Goal: Task Accomplishment & Management: Manage account settings

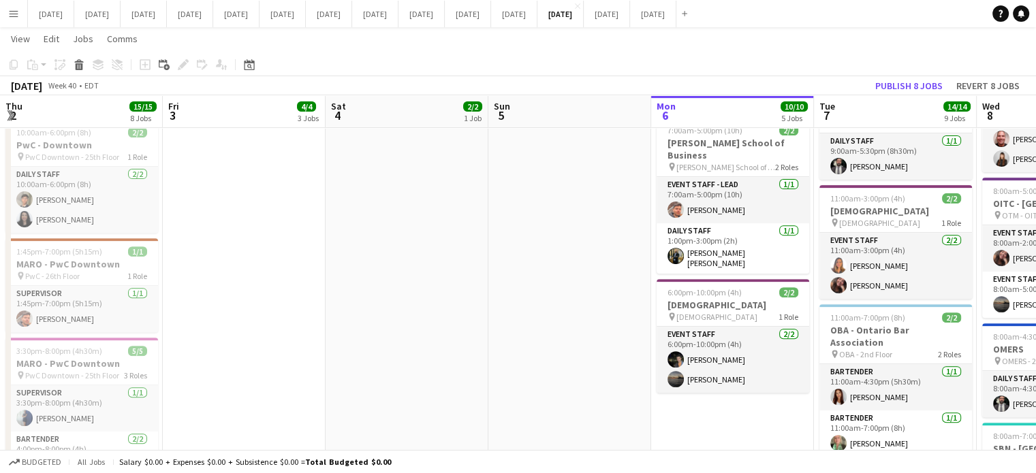
scroll to position [0, 422]
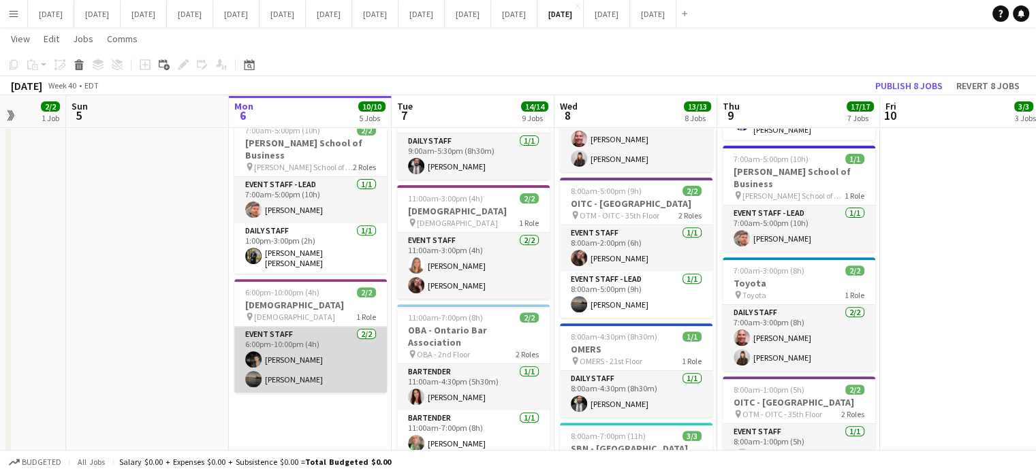
click at [327, 329] on app-card-role "Event Staff [DATE] 6:00pm-10:00pm (4h) [PERSON_NAME] Al-Saafani [PERSON_NAME] V…" at bounding box center [310, 360] width 153 height 66
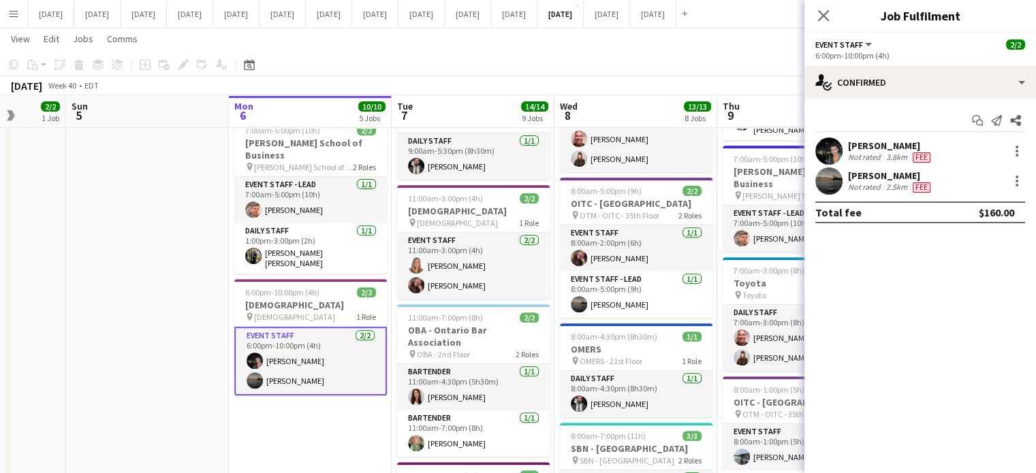
click at [834, 154] on app-user-avatar at bounding box center [828, 151] width 27 height 27
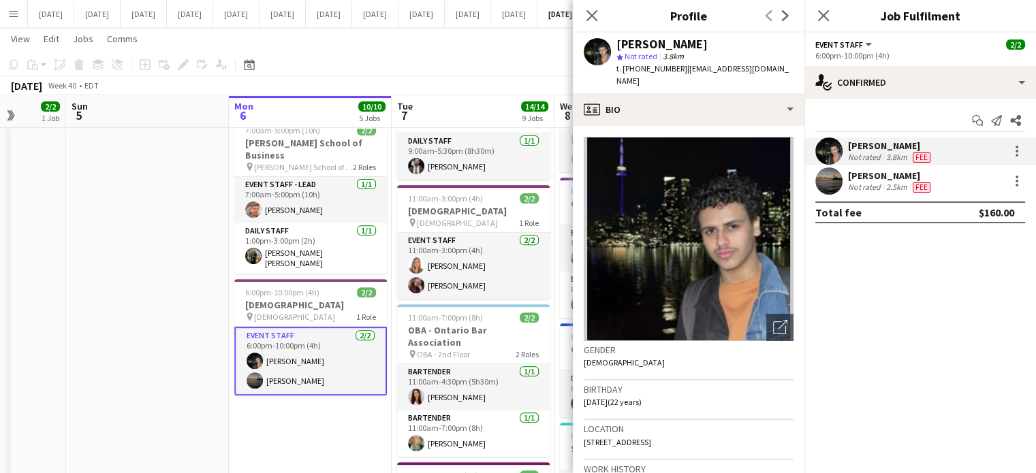
drag, startPoint x: 729, startPoint y: 42, endPoint x: 605, endPoint y: 48, distance: 124.1
click at [605, 48] on div "[PERSON_NAME] star Not rated 3.8km t. [PHONE_NUMBER] | [EMAIL_ADDRESS][DOMAIN_N…" at bounding box center [689, 63] width 232 height 61
copy div "[PERSON_NAME]"
click at [588, 16] on icon "Close pop-in" at bounding box center [591, 15] width 13 height 13
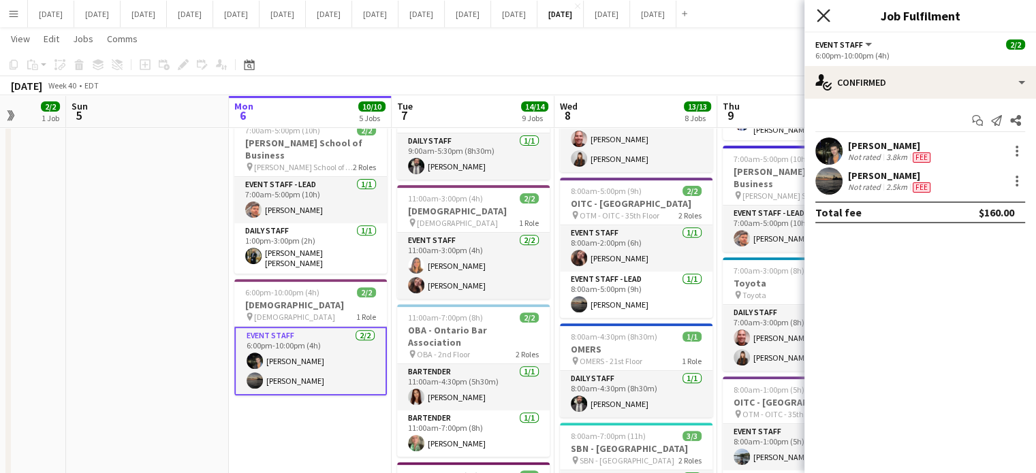
click at [819, 14] on icon "Close pop-in" at bounding box center [823, 15] width 13 height 13
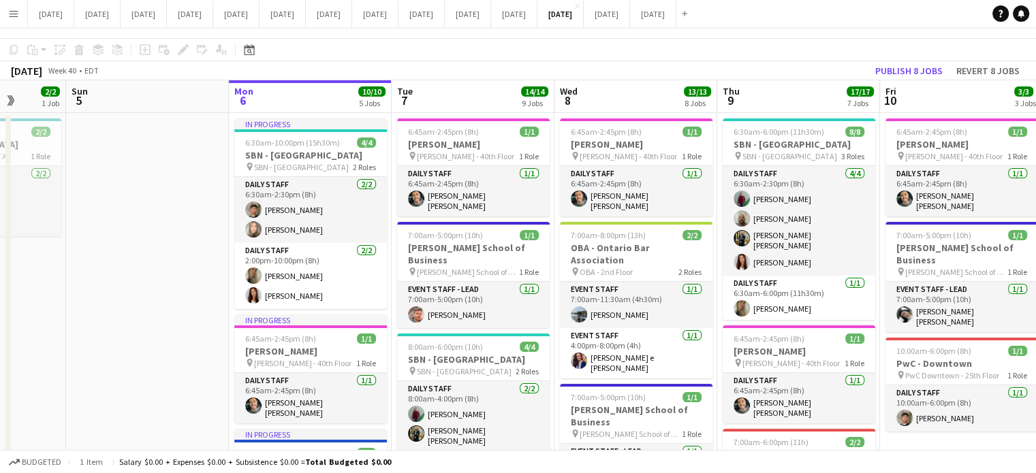
scroll to position [0, 0]
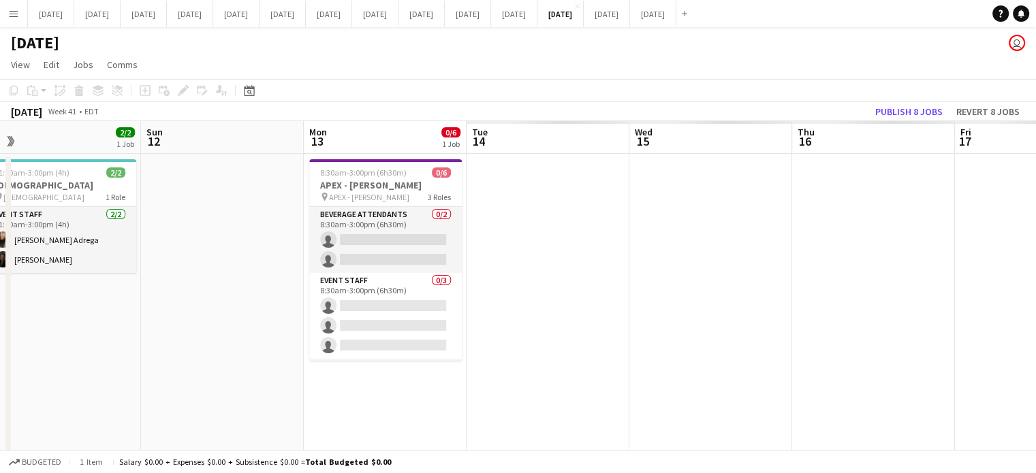
drag, startPoint x: 884, startPoint y: 289, endPoint x: 78, endPoint y: 298, distance: 806.5
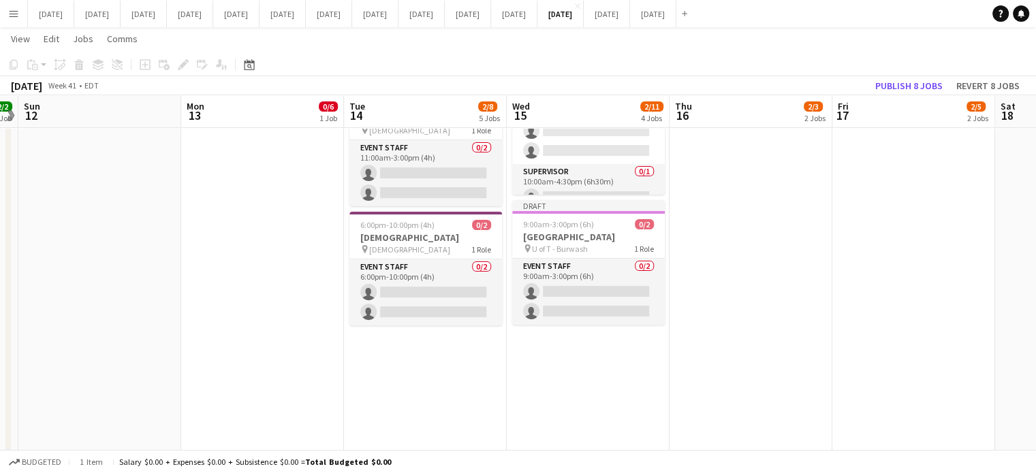
scroll to position [0, 522]
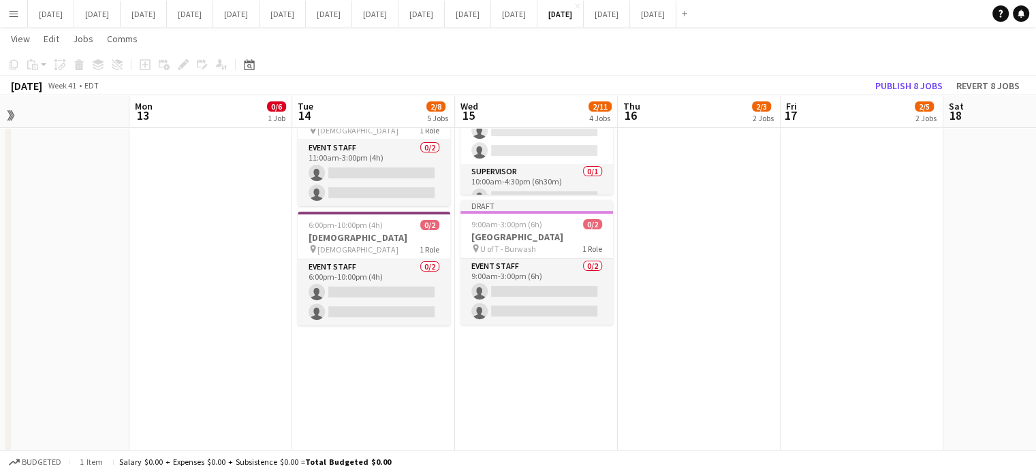
drag, startPoint x: 720, startPoint y: 384, endPoint x: 392, endPoint y: 375, distance: 327.8
click at [392, 375] on app-calendar-viewport "Thu 9 17/17 7 Jobs Fri 10 3/3 3 Jobs Sat 11 2/2 1 Job Sun 12 Mon 13 0/6 1 Job T…" at bounding box center [518, 255] width 1036 height 1232
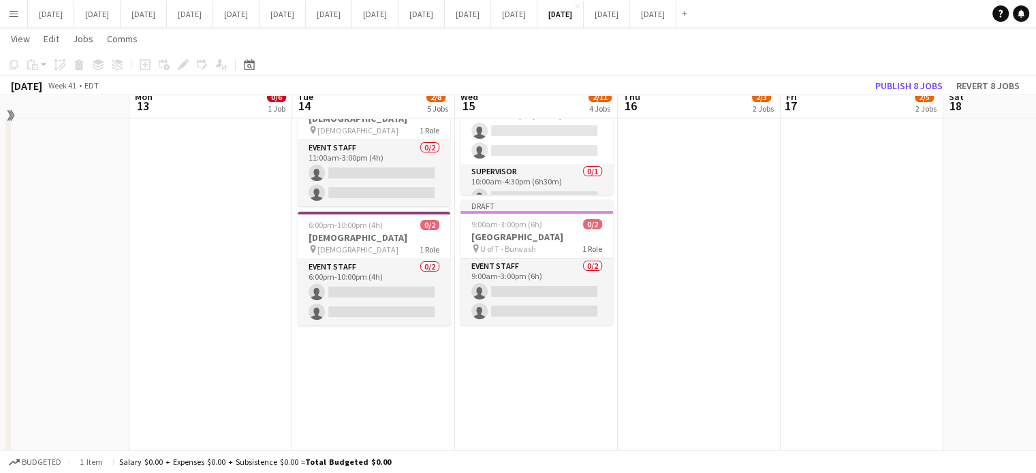
scroll to position [346, 0]
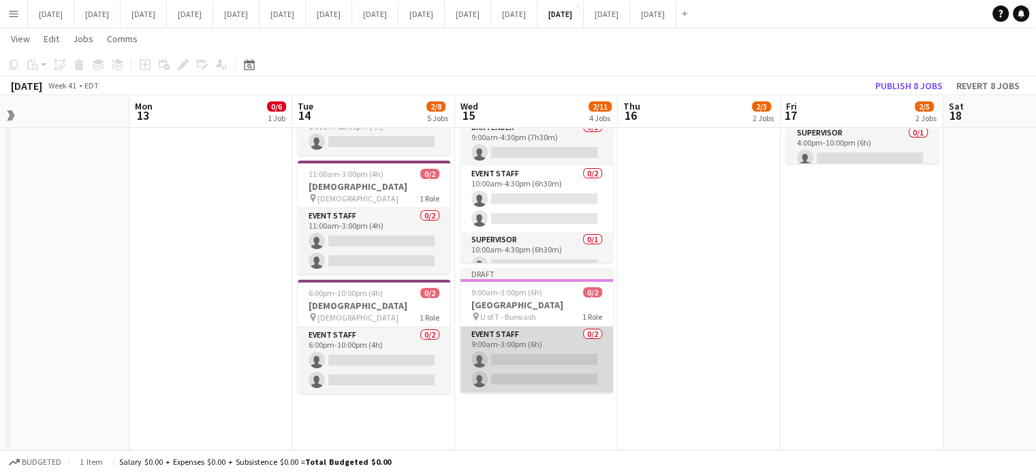
click at [563, 334] on app-card-role "Event Staff 0/2 9:00am-3:00pm (6h) single-neutral-actions single-neutral-actions" at bounding box center [536, 360] width 153 height 66
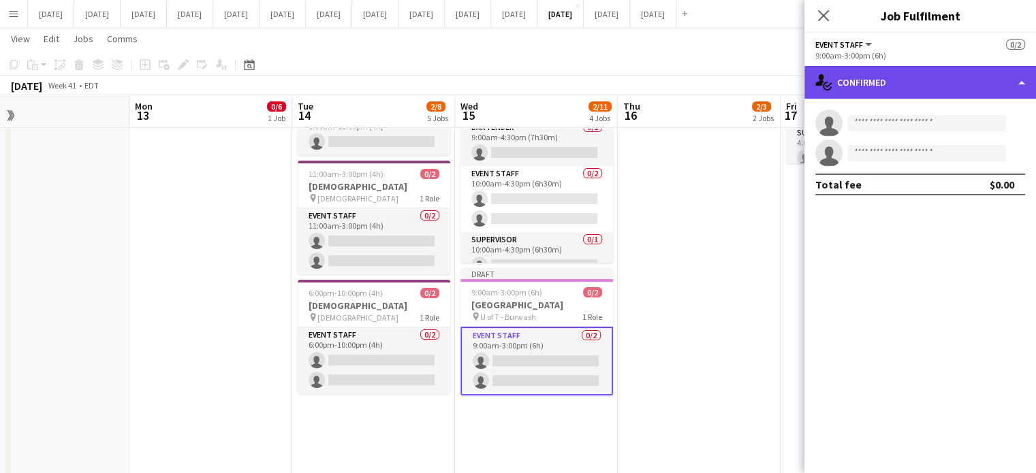
click at [945, 81] on div "single-neutral-actions-check-2 Confirmed" at bounding box center [920, 82] width 232 height 33
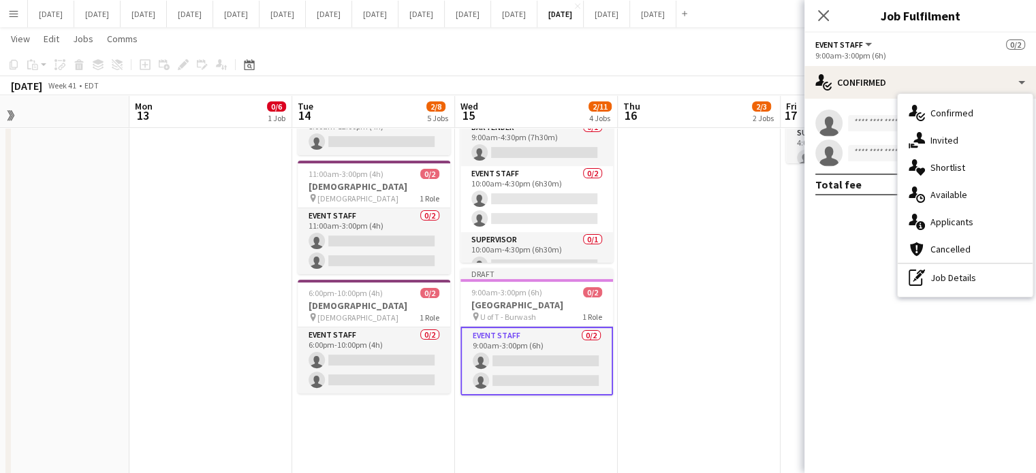
click at [951, 128] on div "single-neutral-actions-share-1 Invited" at bounding box center [965, 140] width 135 height 27
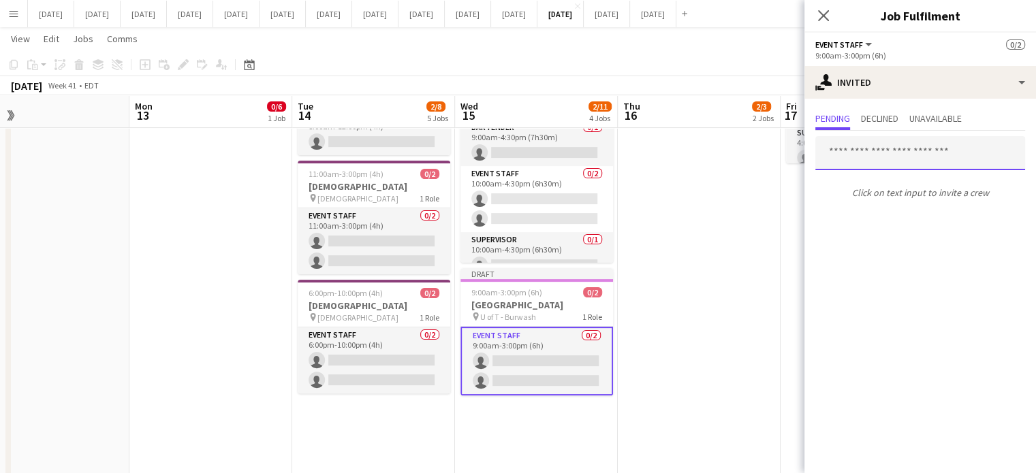
click at [872, 157] on input "text" at bounding box center [920, 153] width 210 height 34
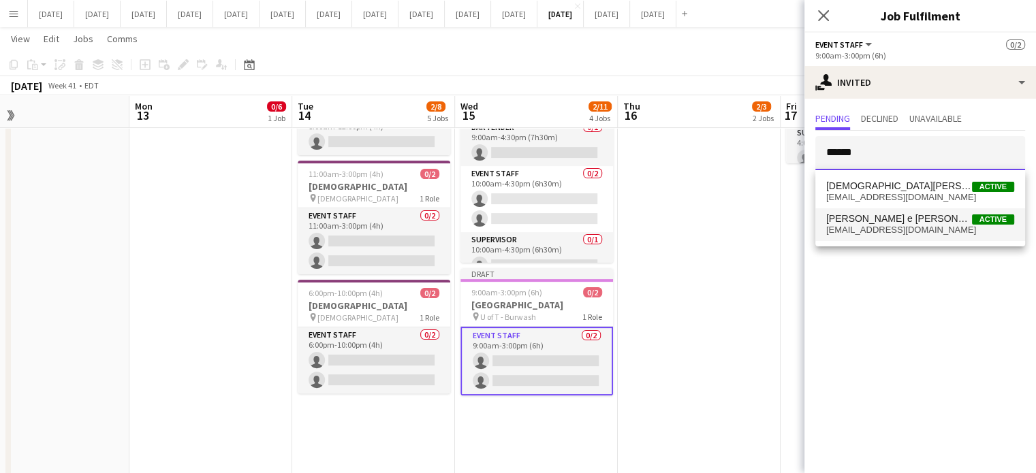
type input "******"
click at [905, 219] on span "[PERSON_NAME] e [PERSON_NAME]" at bounding box center [899, 219] width 146 height 12
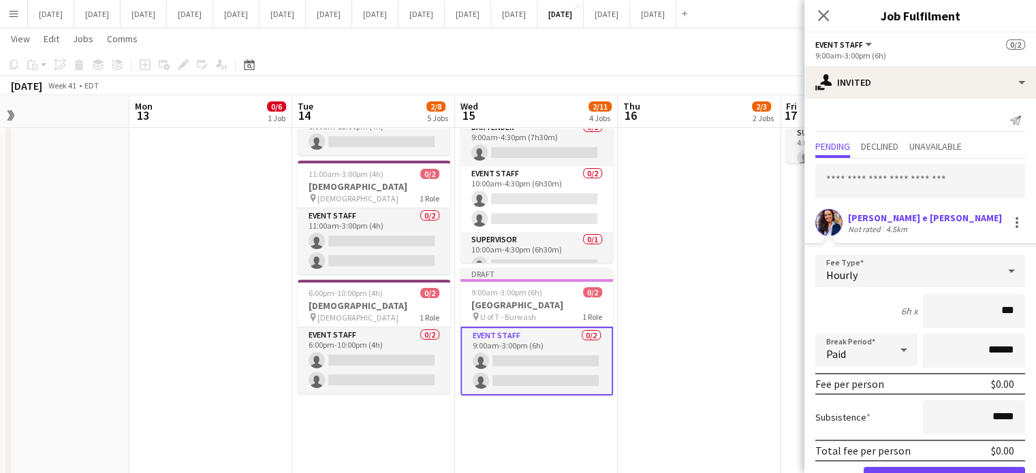
type input "**"
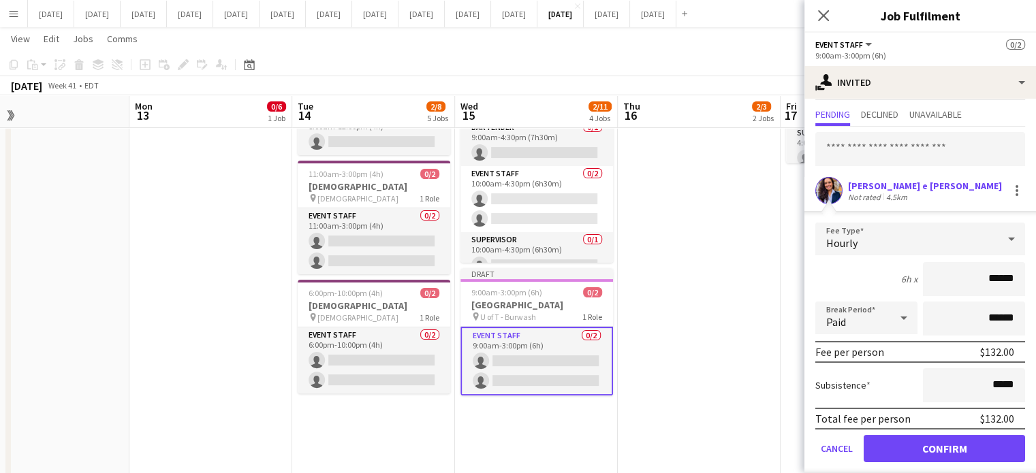
scroll to position [44, 0]
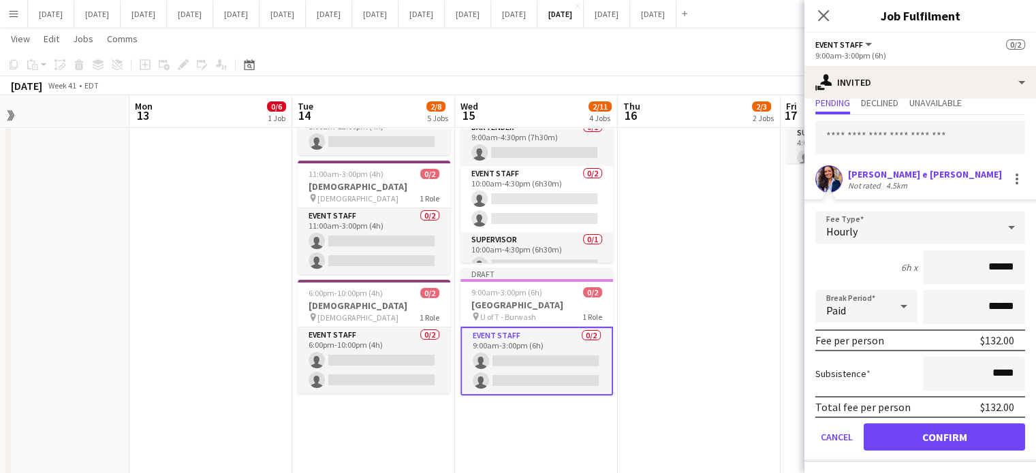
type input "******"
drag, startPoint x: 930, startPoint y: 431, endPoint x: 929, endPoint y: 359, distance: 72.2
click at [930, 431] on button "Confirm" at bounding box center [944, 437] width 161 height 27
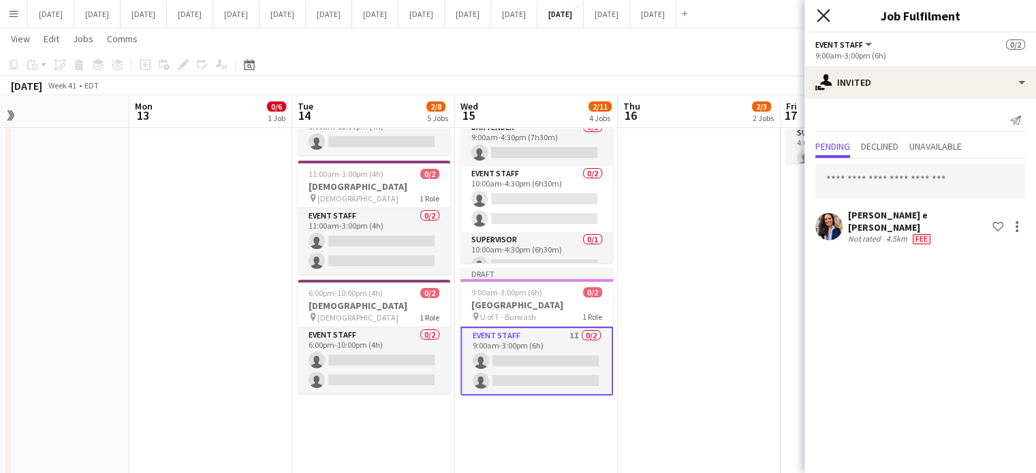
click at [822, 11] on icon "Close pop-in" at bounding box center [823, 15] width 13 height 13
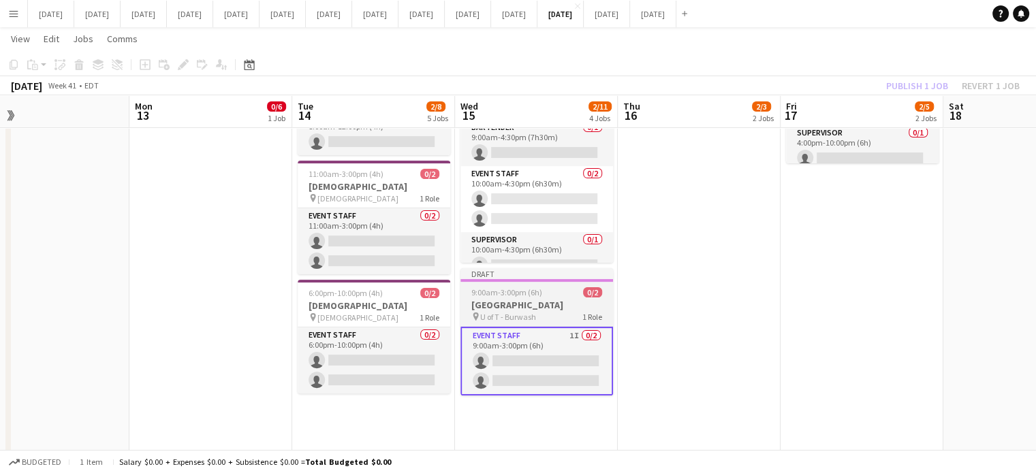
click at [564, 274] on div "Draft" at bounding box center [536, 273] width 153 height 11
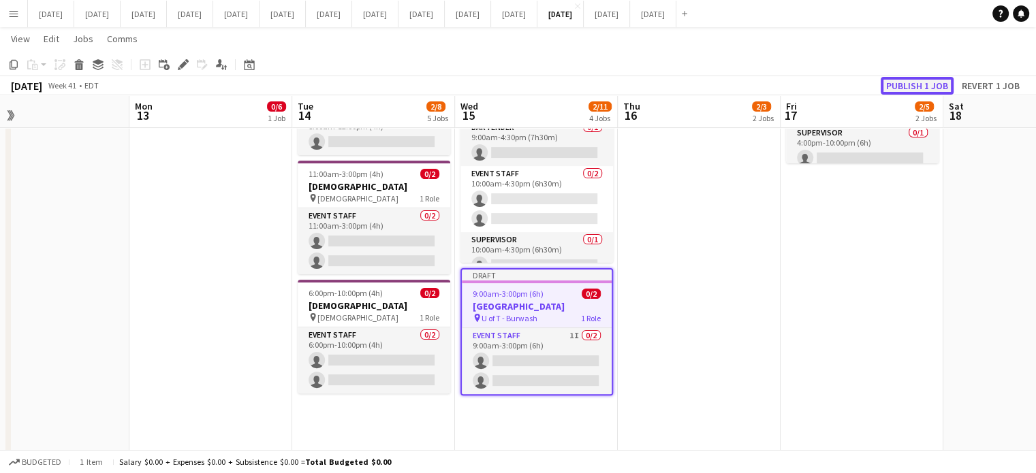
click at [910, 91] on button "Publish 1 job" at bounding box center [917, 86] width 73 height 18
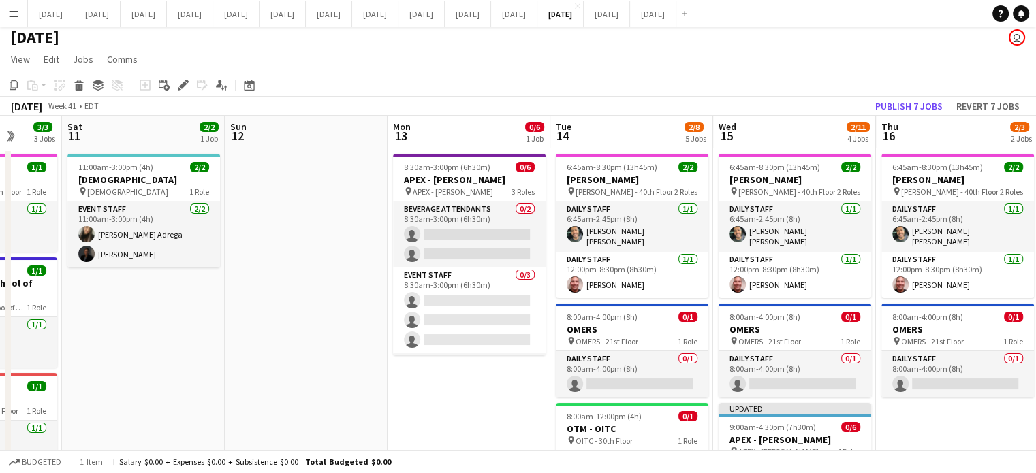
scroll to position [0, 352]
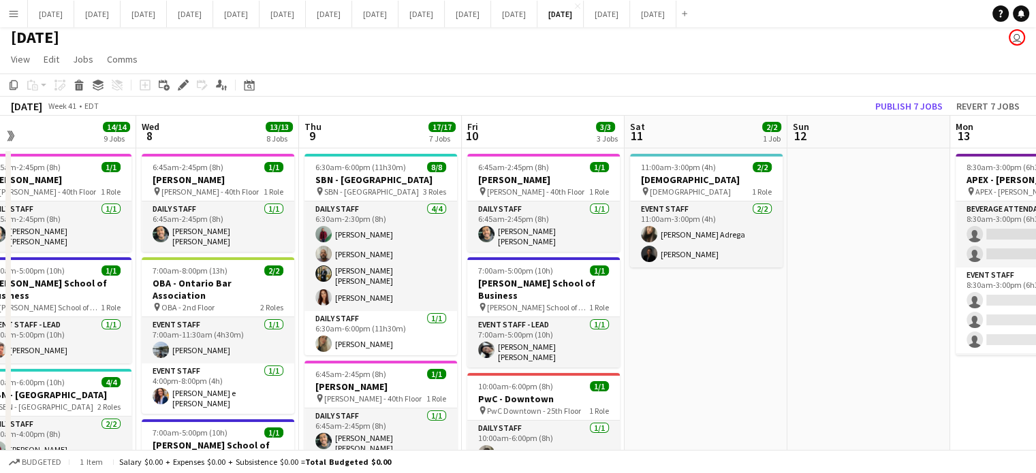
drag, startPoint x: 287, startPoint y: 383, endPoint x: 1038, endPoint y: 339, distance: 752.6
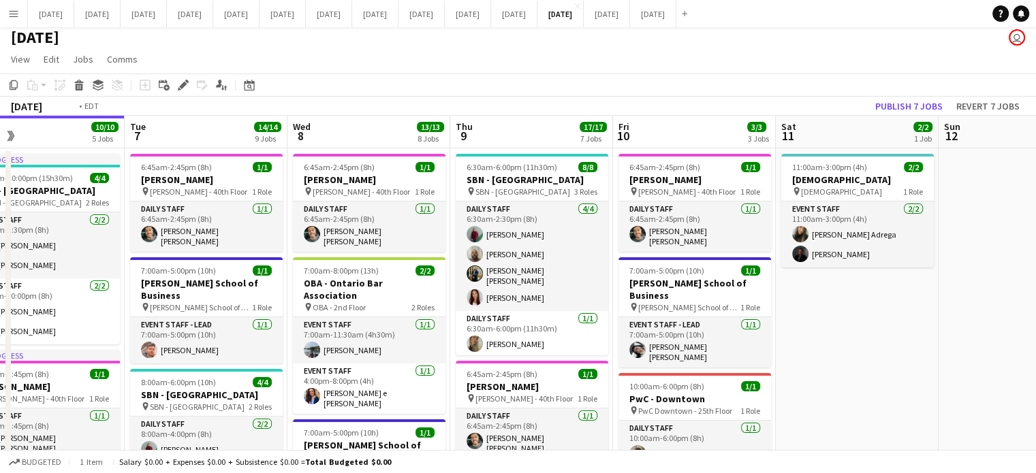
scroll to position [0, 319]
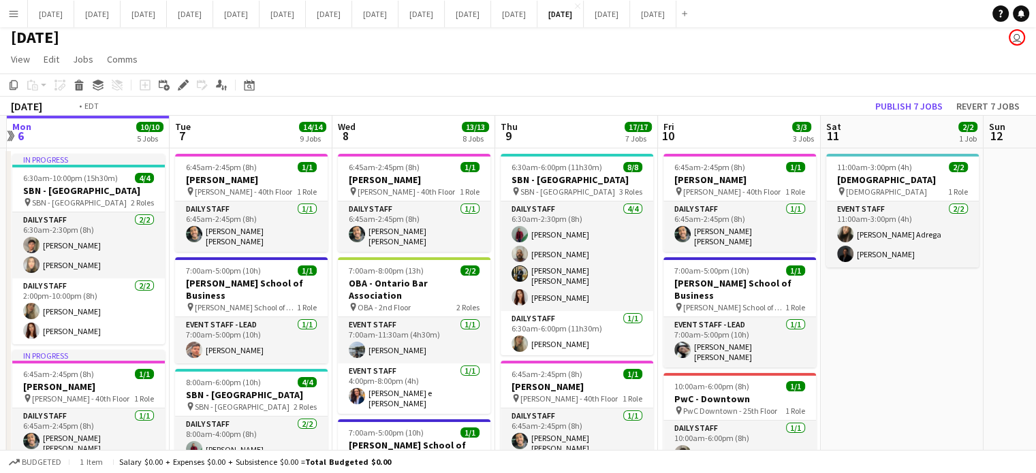
drag, startPoint x: 732, startPoint y: 375, endPoint x: 928, endPoint y: 356, distance: 197.1
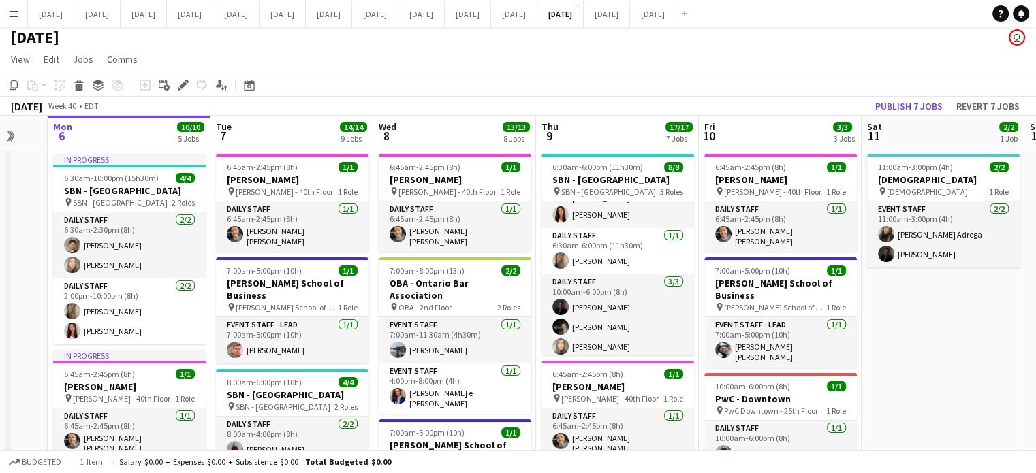
scroll to position [0, 349]
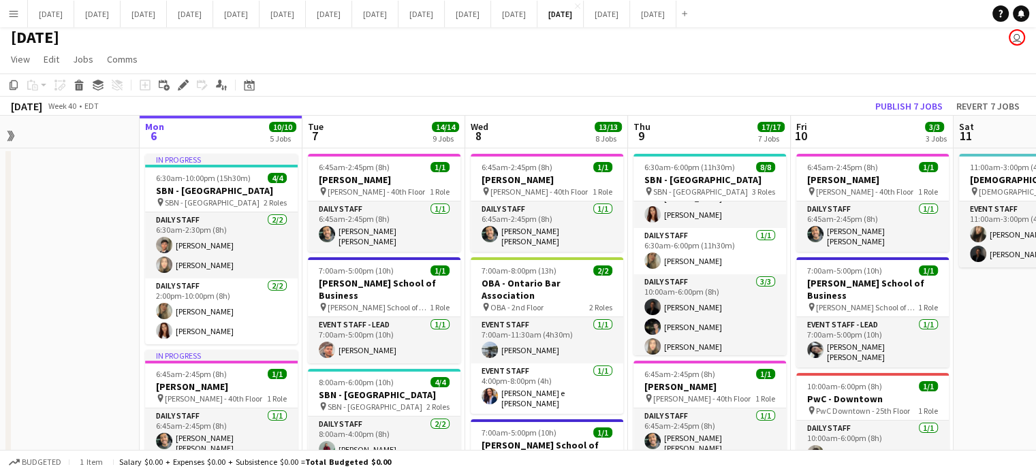
drag, startPoint x: 883, startPoint y: 325, endPoint x: 1043, endPoint y: 317, distance: 159.6
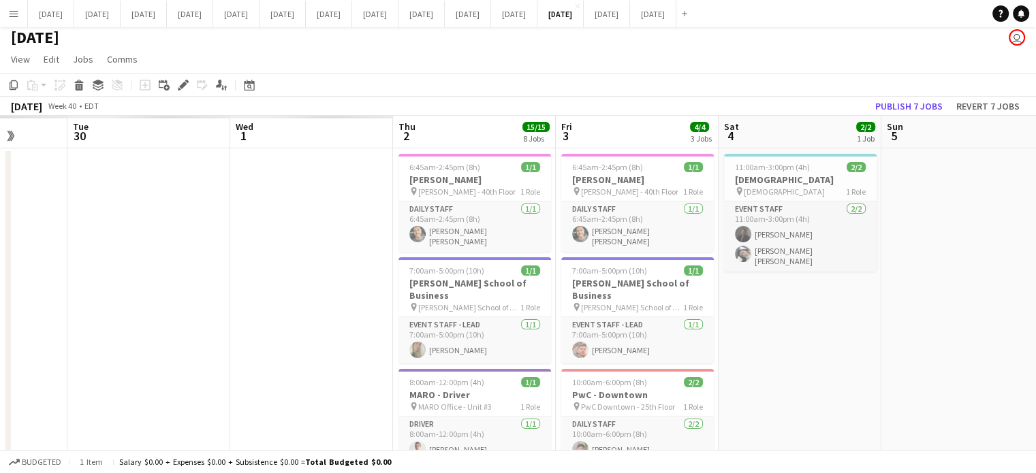
scroll to position [0, 351]
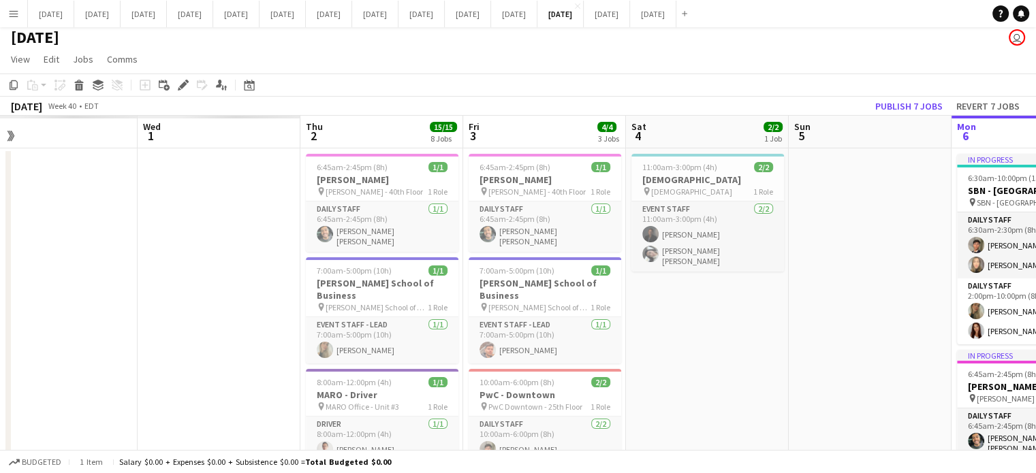
drag, startPoint x: 131, startPoint y: 267, endPoint x: 851, endPoint y: 253, distance: 720.1
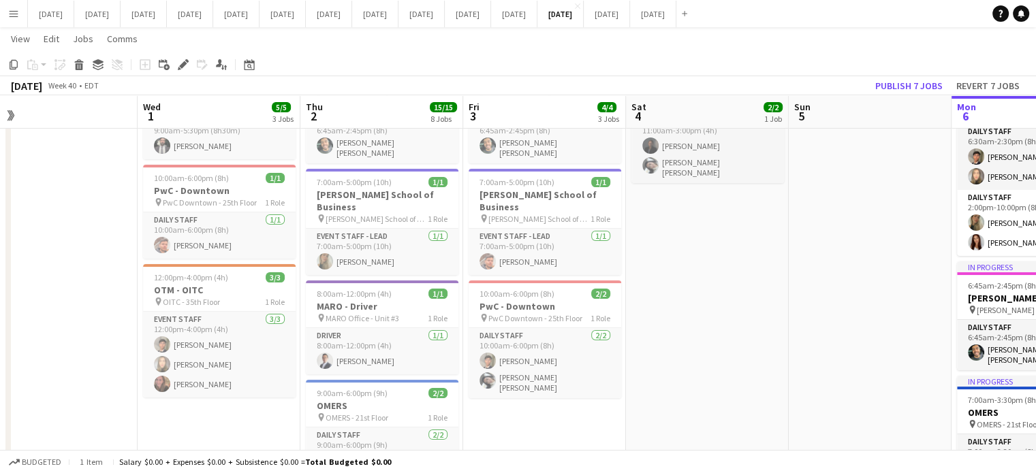
scroll to position [142, 0]
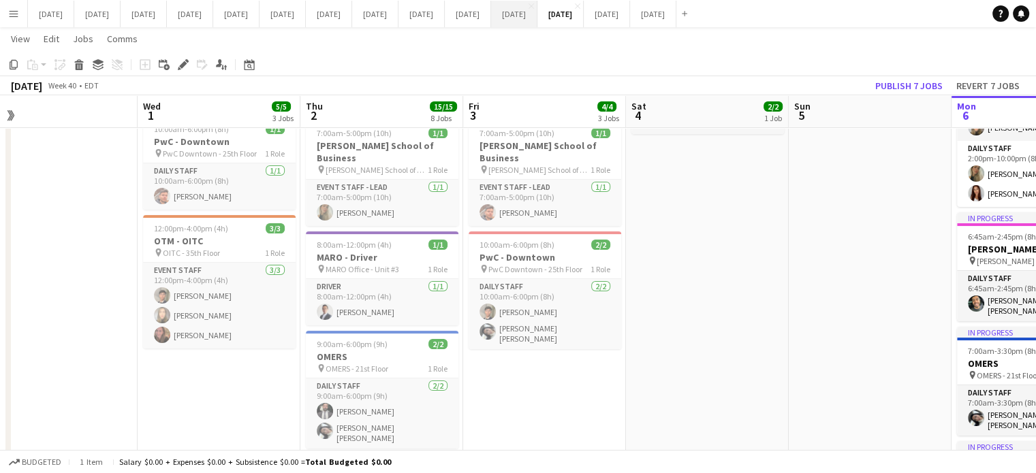
click at [537, 21] on button "[DATE] Close" at bounding box center [514, 14] width 46 height 27
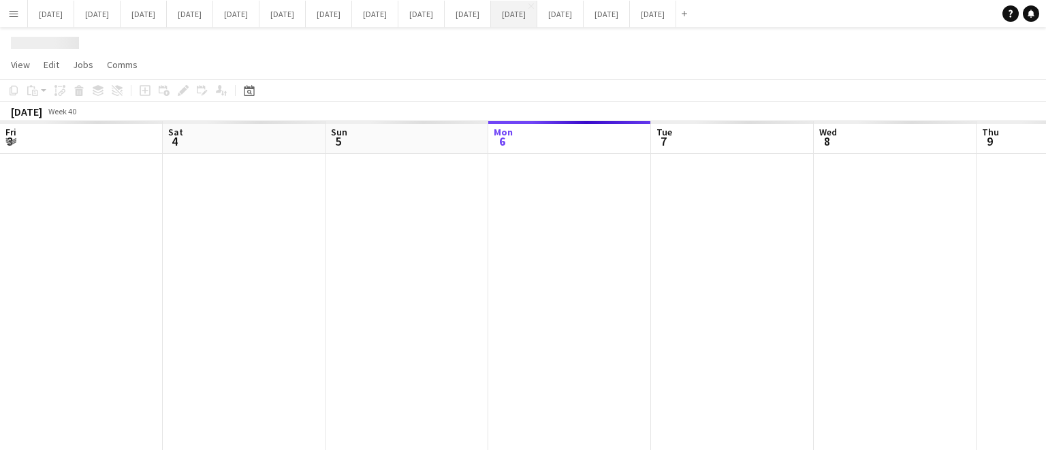
scroll to position [0, 326]
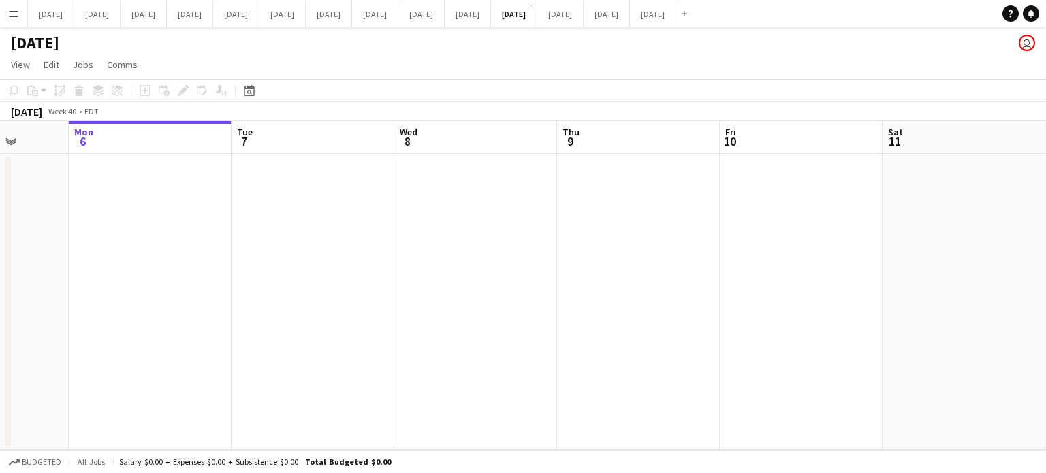
drag, startPoint x: 262, startPoint y: 264, endPoint x: 913, endPoint y: 250, distance: 650.6
click at [921, 247] on app-calendar-viewport "Fri 3 Sat 4 Sun 5 Mon 6 Tue 7 Wed 8 Thu 9 Fri 10 Sat 11 Sun 12 Mon 13 Tue 14" at bounding box center [523, 285] width 1046 height 329
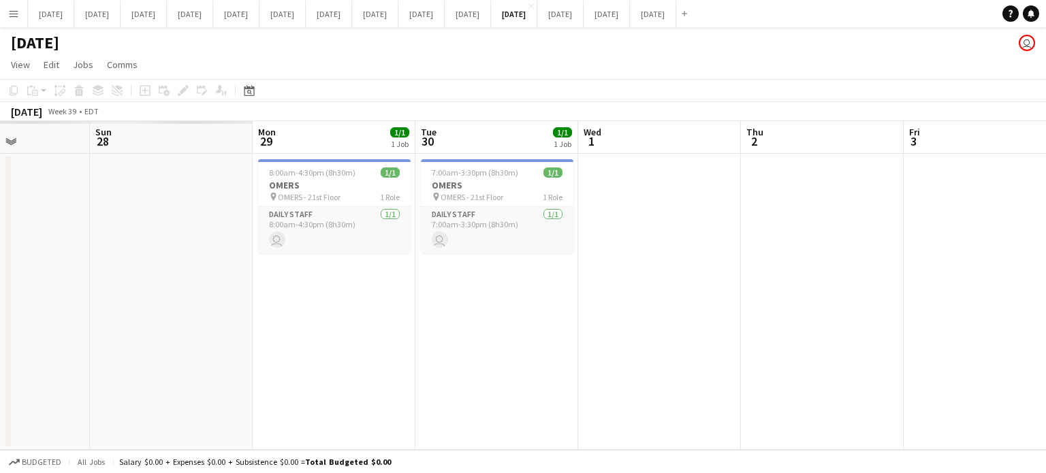
drag, startPoint x: 343, startPoint y: 333, endPoint x: 898, endPoint y: 289, distance: 556.9
click at [903, 284] on app-calendar-viewport "Thu 25 Fri 26 Sat 27 Sun 28 Mon 29 1/1 1 Job Tue 30 1/1 1 Job Wed 1 Thu 2 Fri 3…" at bounding box center [523, 285] width 1046 height 329
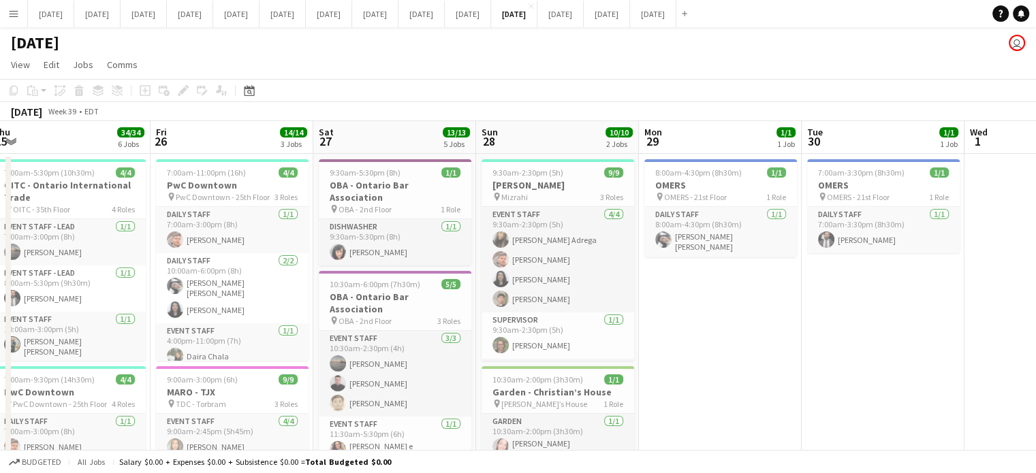
scroll to position [0, 338]
drag, startPoint x: 458, startPoint y: 322, endPoint x: 811, endPoint y: 297, distance: 354.4
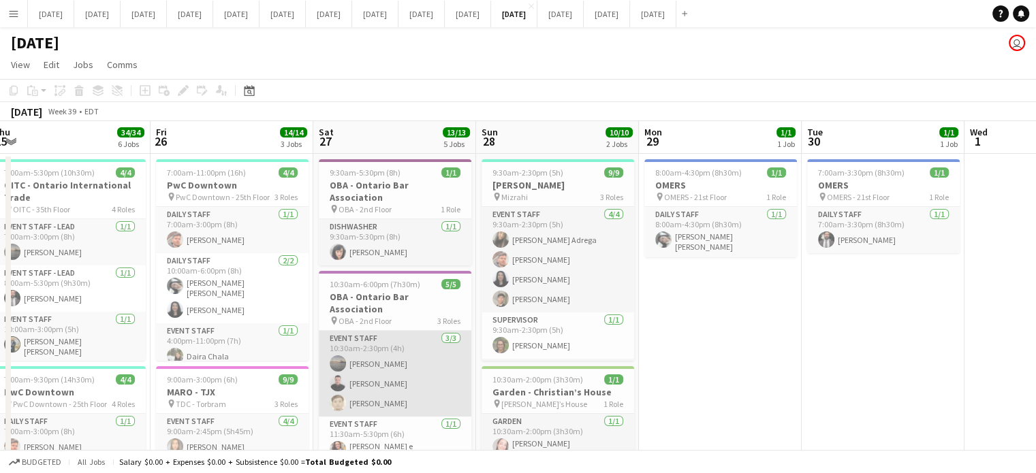
click at [396, 354] on app-card-role "Event Staff [DATE] 10:30am-2:30pm (4h) [PERSON_NAME] Victoral [PERSON_NAME] [PE…" at bounding box center [395, 374] width 153 height 86
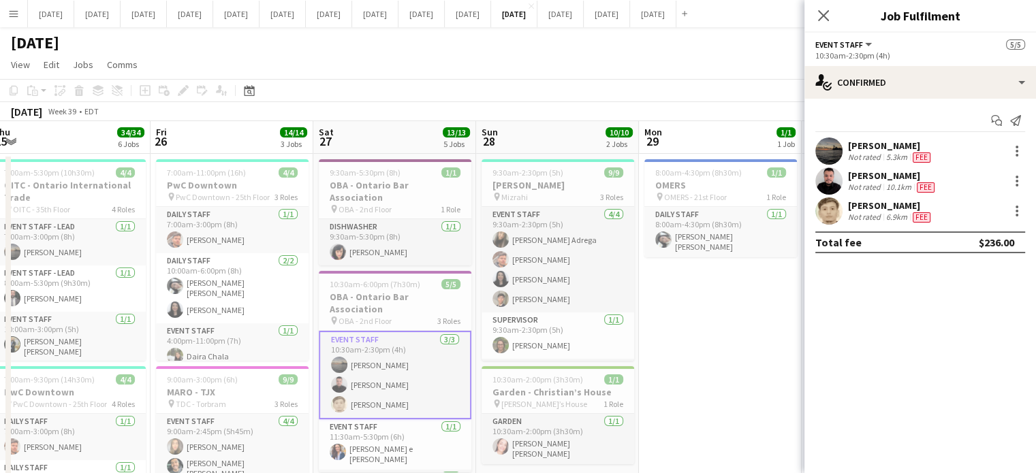
click at [828, 181] on app-user-avatar at bounding box center [828, 181] width 27 height 27
